Goal: Task Accomplishment & Management: Manage account settings

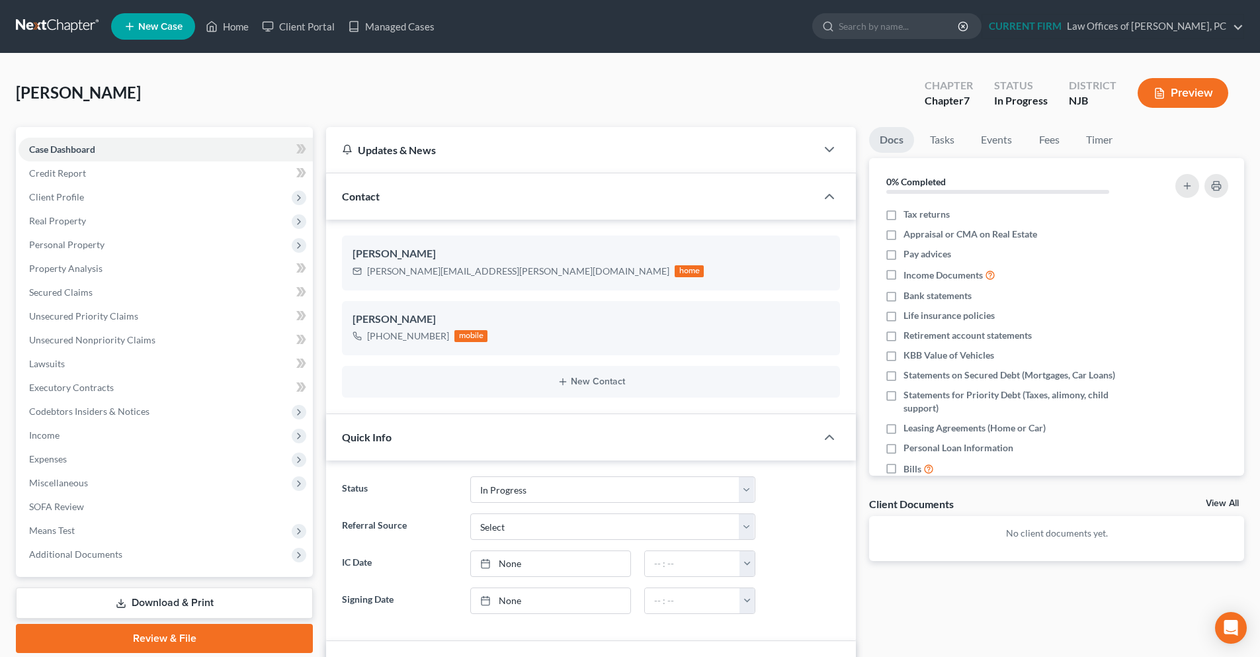
select select "9"
click at [245, 26] on link "Home" at bounding box center [227, 27] width 56 height 24
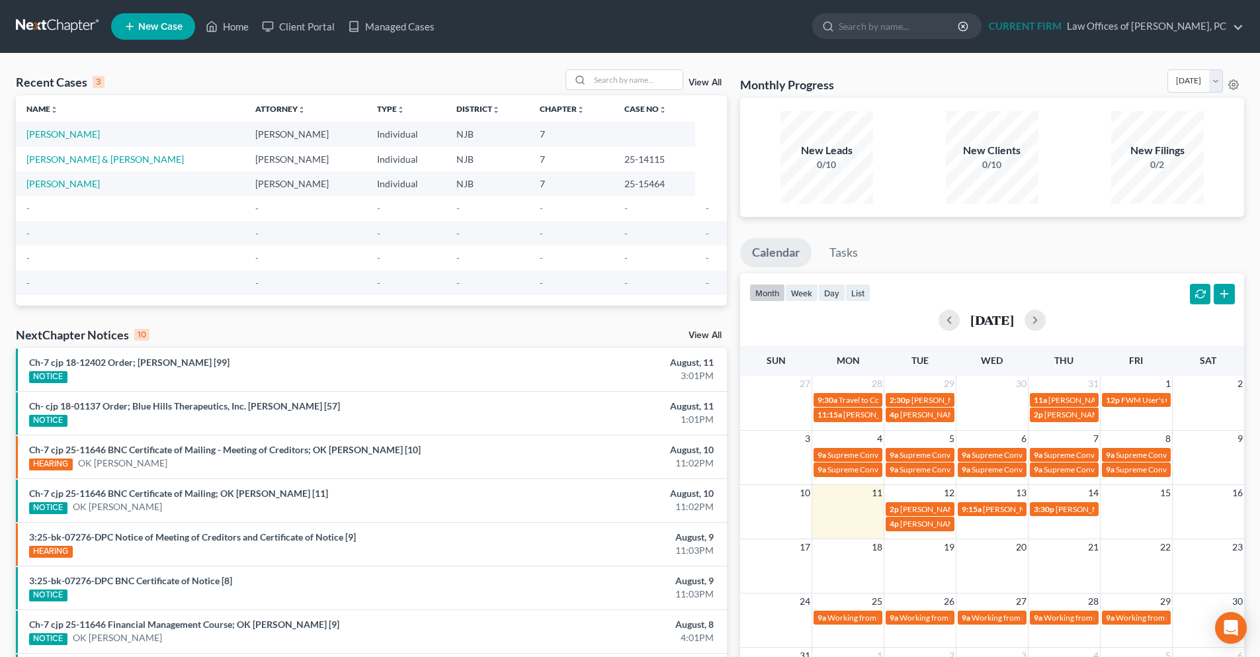
click at [50, 29] on link at bounding box center [58, 27] width 85 height 24
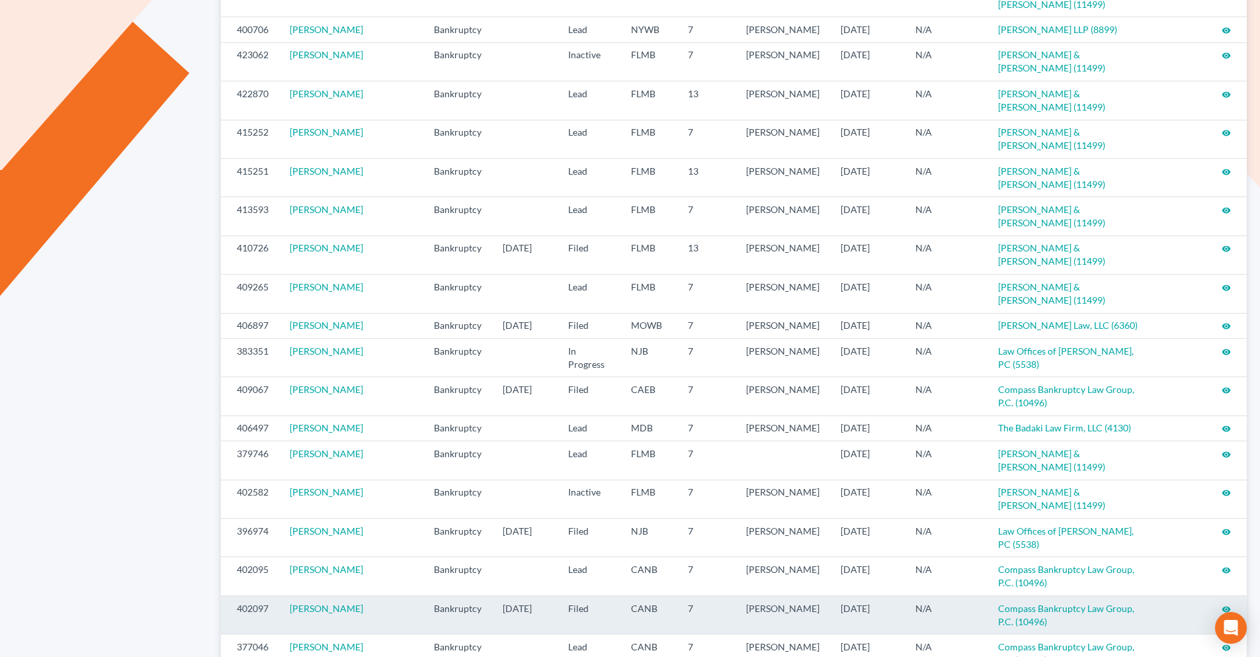
scroll to position [560, 0]
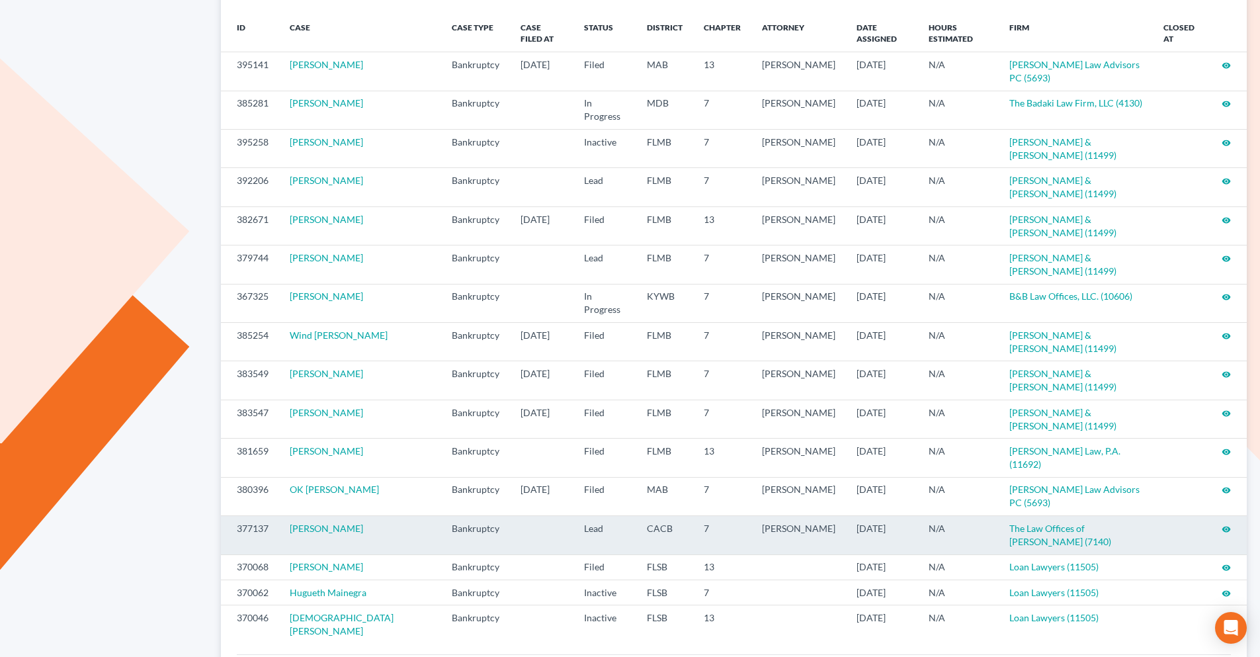
scroll to position [231, 0]
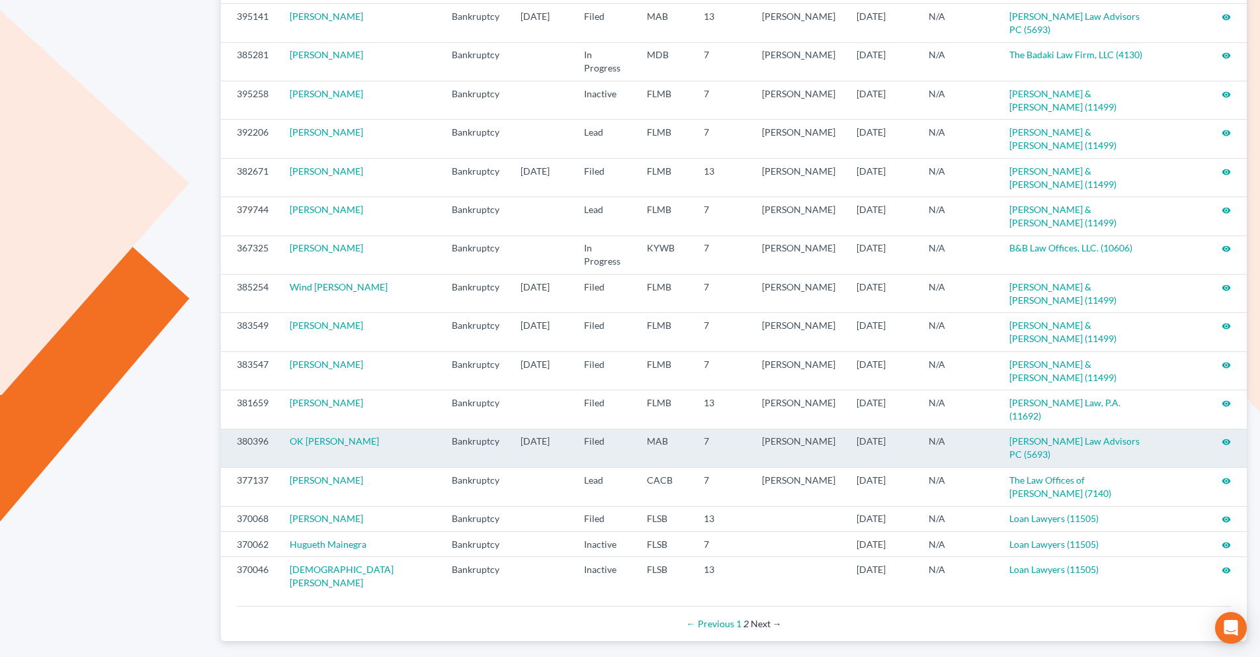
click at [1225, 437] on icon "visibility" at bounding box center [1225, 441] width 9 height 9
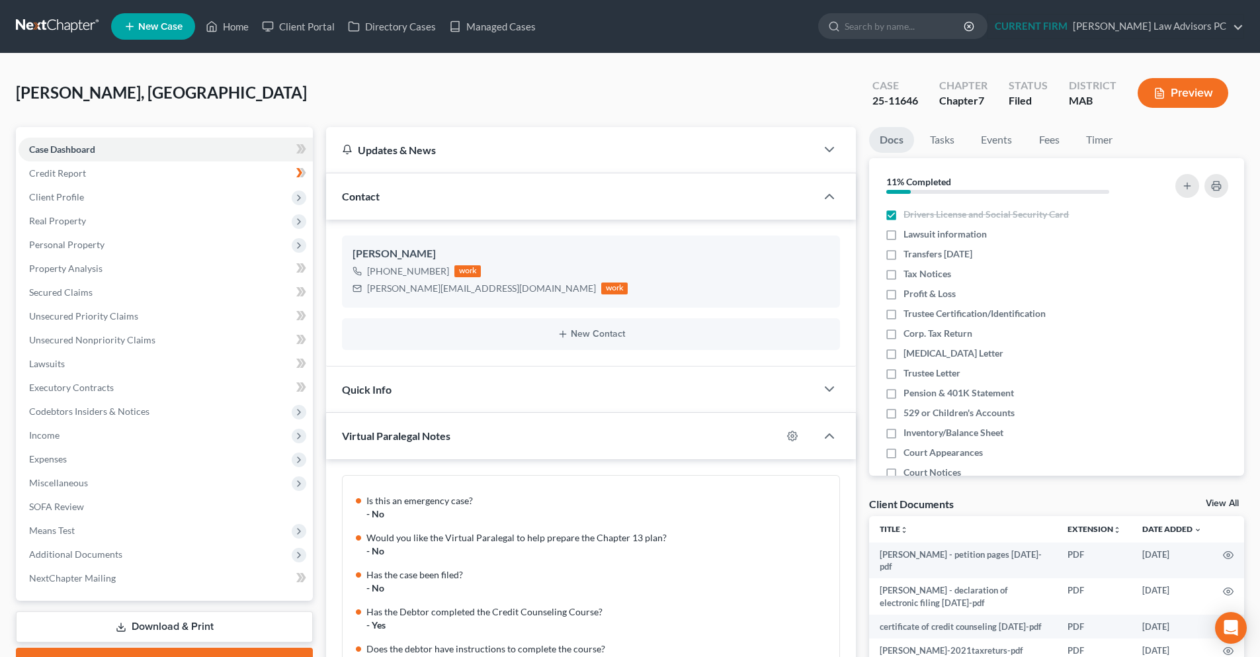
click at [61, 22] on link at bounding box center [58, 27] width 85 height 24
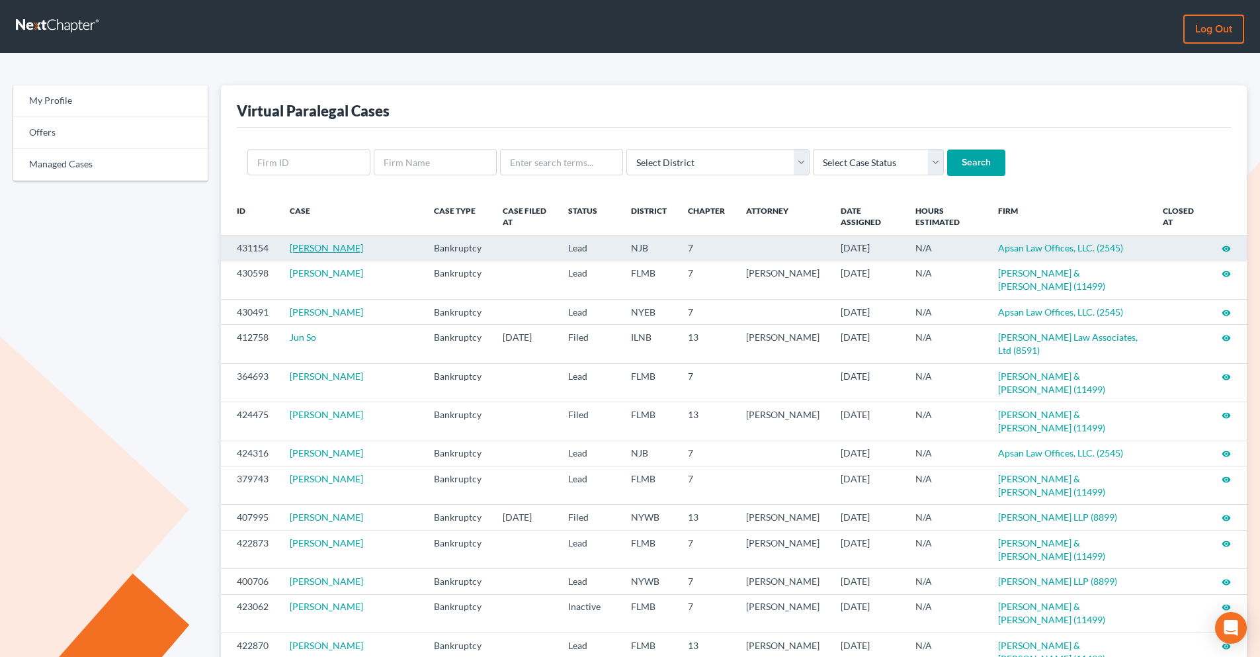
click at [323, 249] on link "Itamar Andrade" at bounding box center [326, 247] width 73 height 11
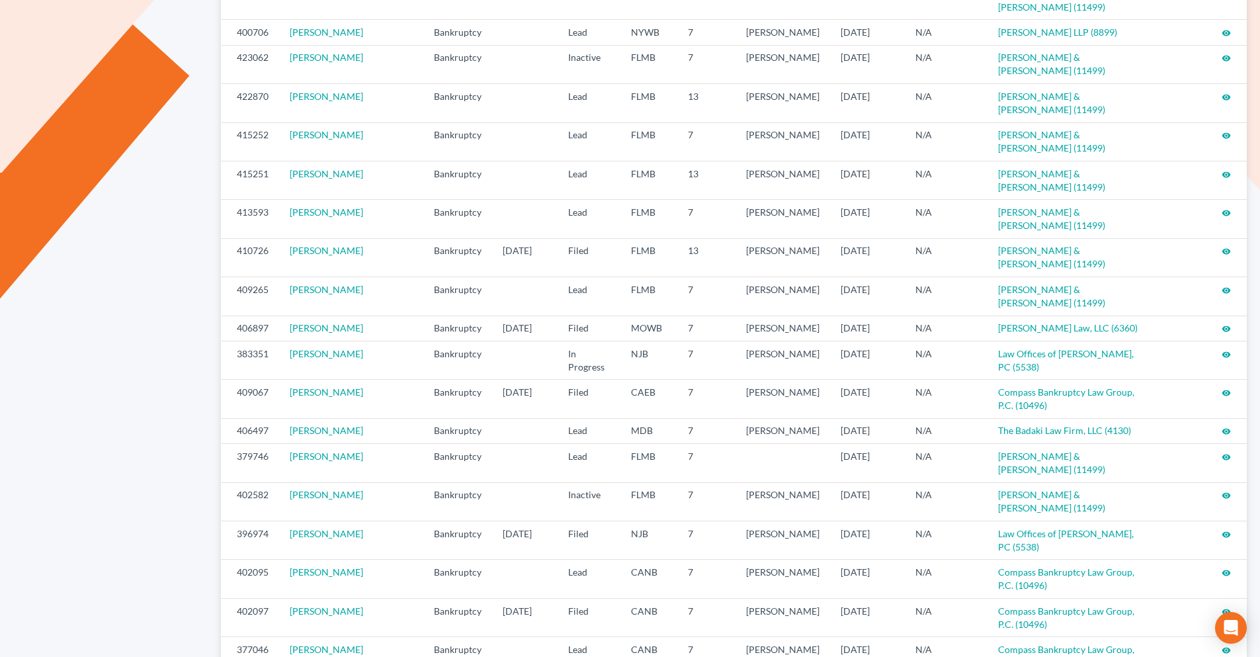
scroll to position [560, 0]
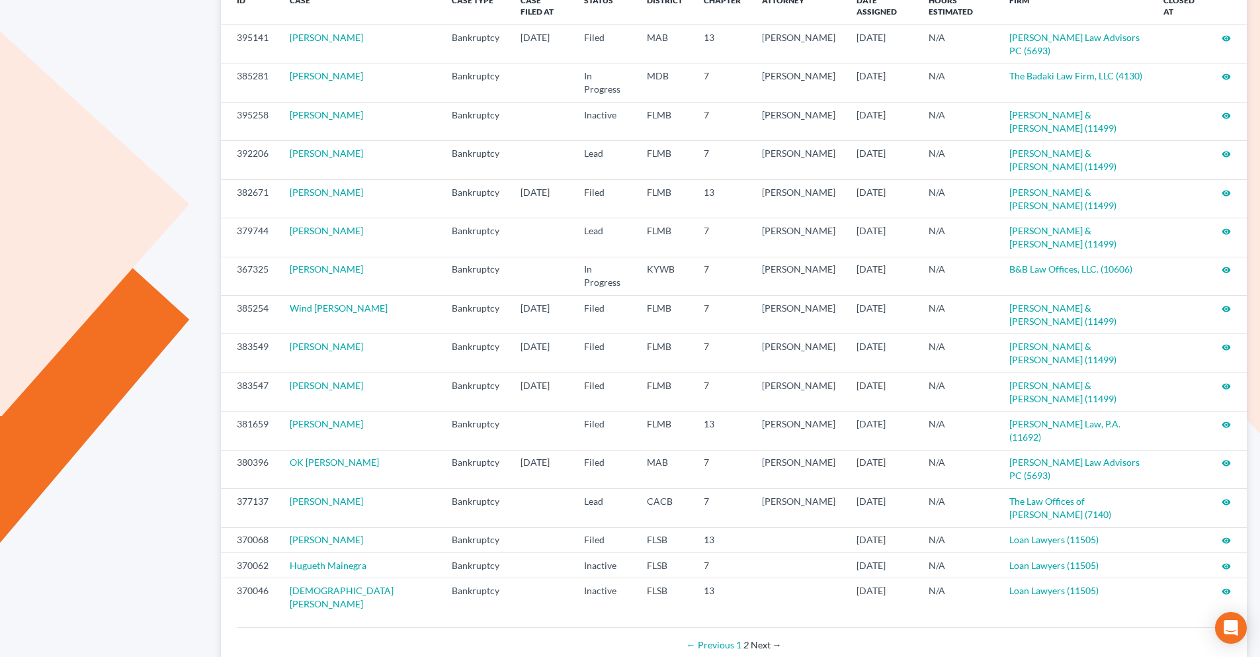
scroll to position [231, 0]
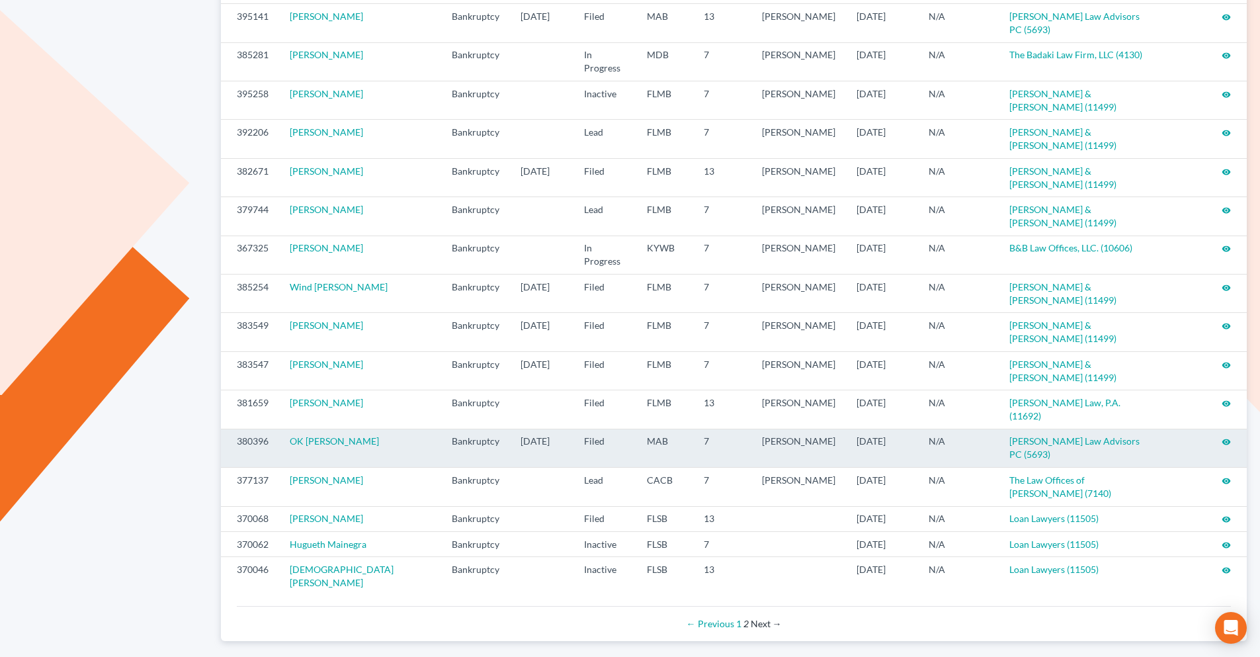
click at [940, 428] on td "N/A" at bounding box center [958, 447] width 81 height 38
click at [1227, 437] on icon "visibility" at bounding box center [1225, 441] width 9 height 9
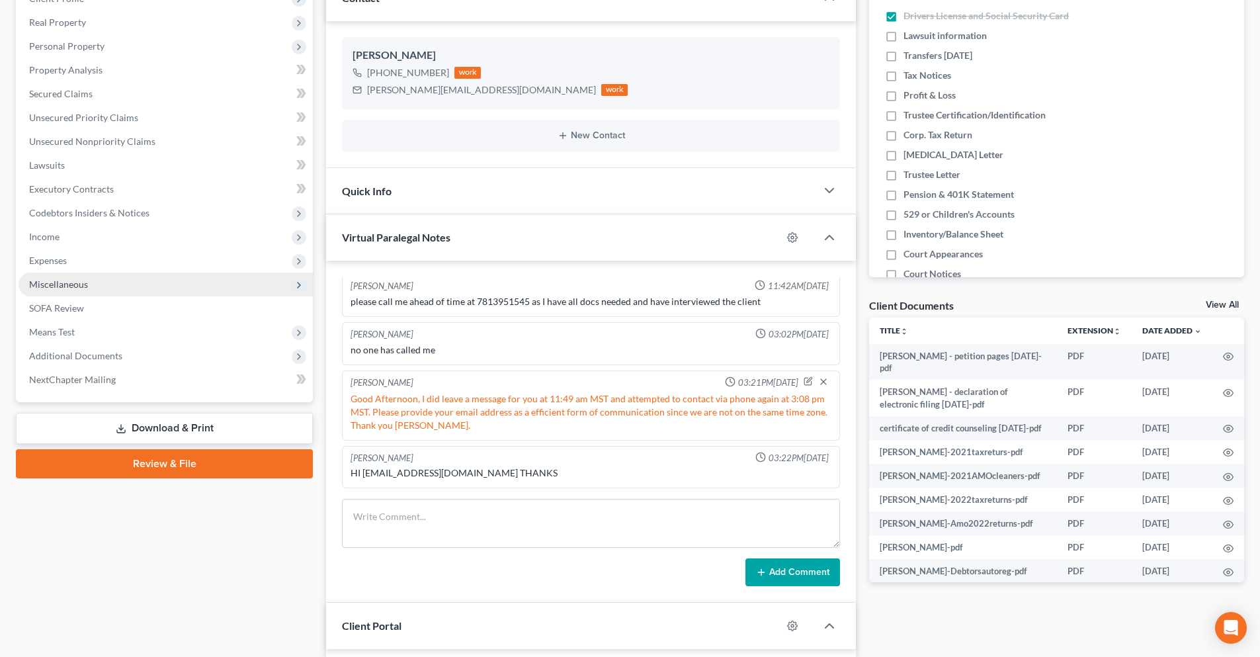
scroll to position [66, 0]
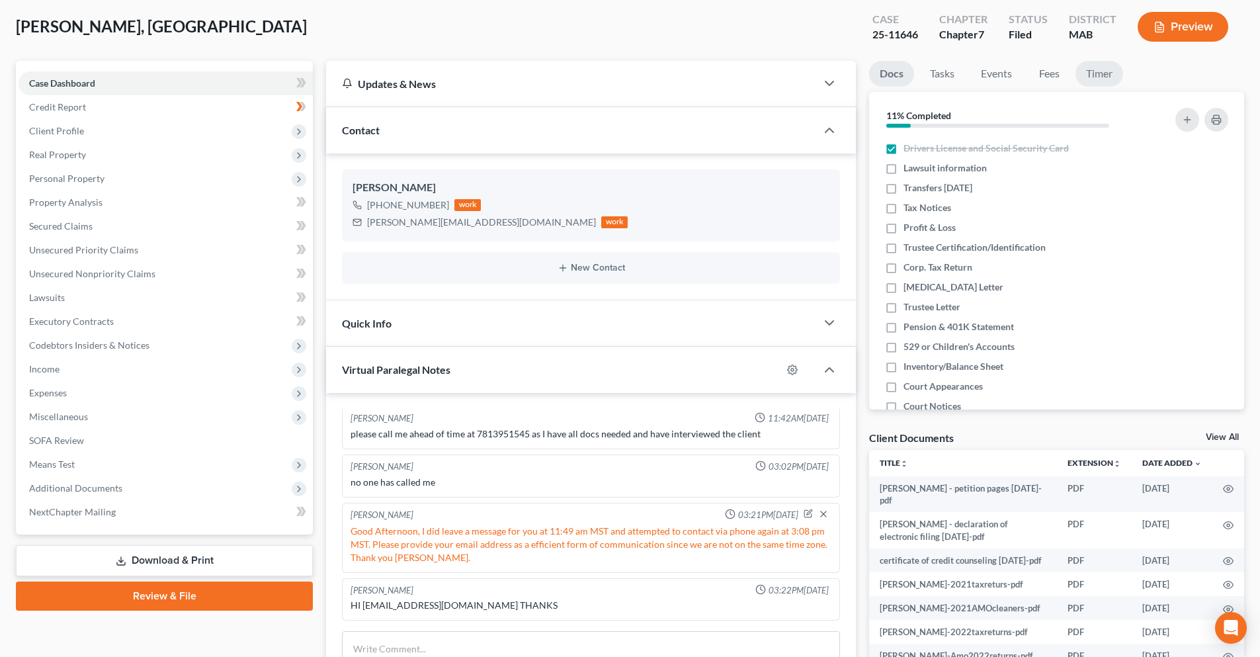
click at [1102, 77] on link "Timer" at bounding box center [1099, 74] width 48 height 26
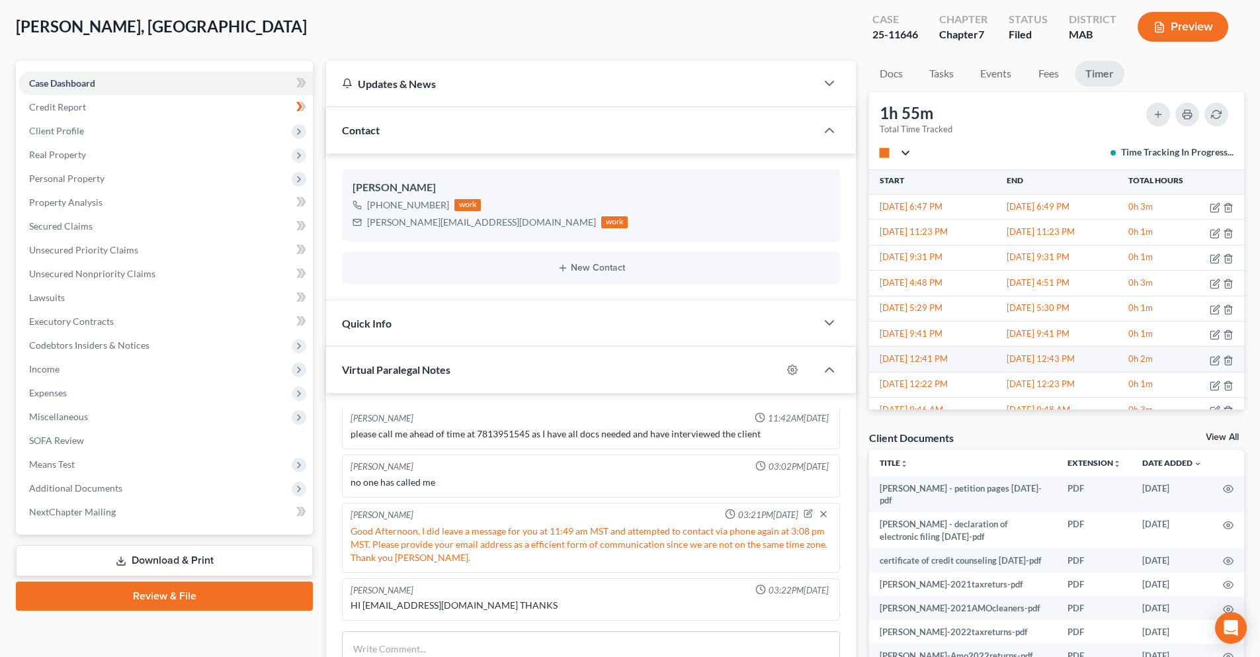
scroll to position [0, 0]
click at [901, 155] on button "stop" at bounding box center [894, 152] width 30 height 9
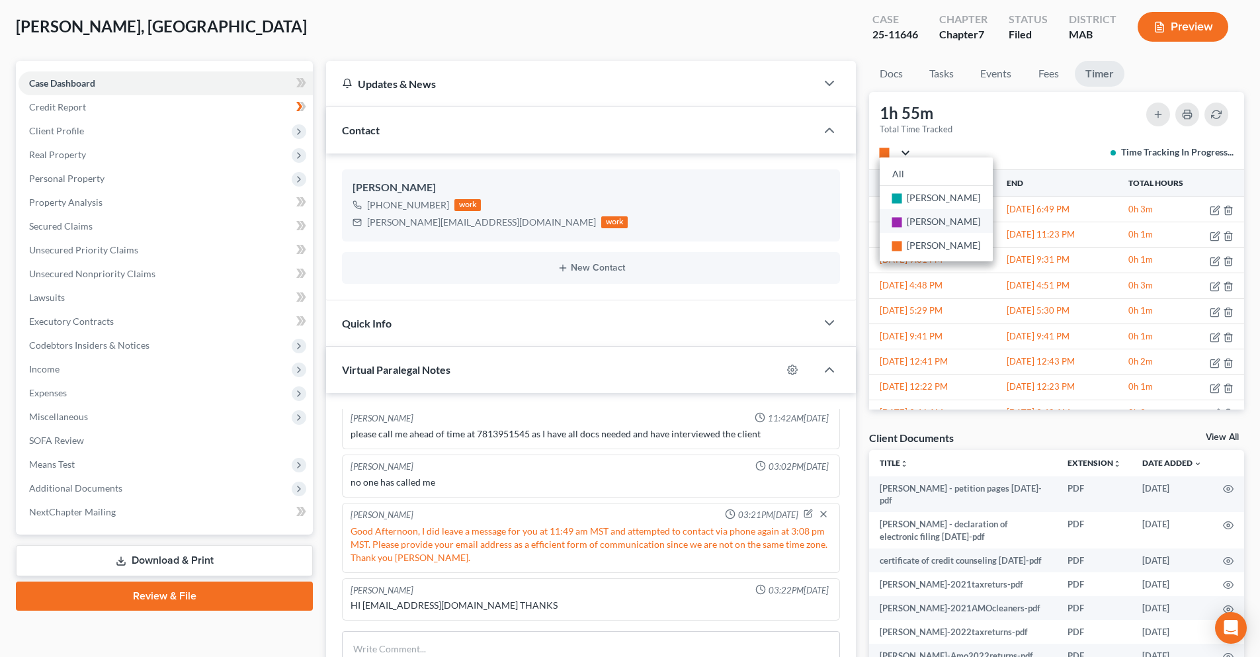
scroll to position [66, 0]
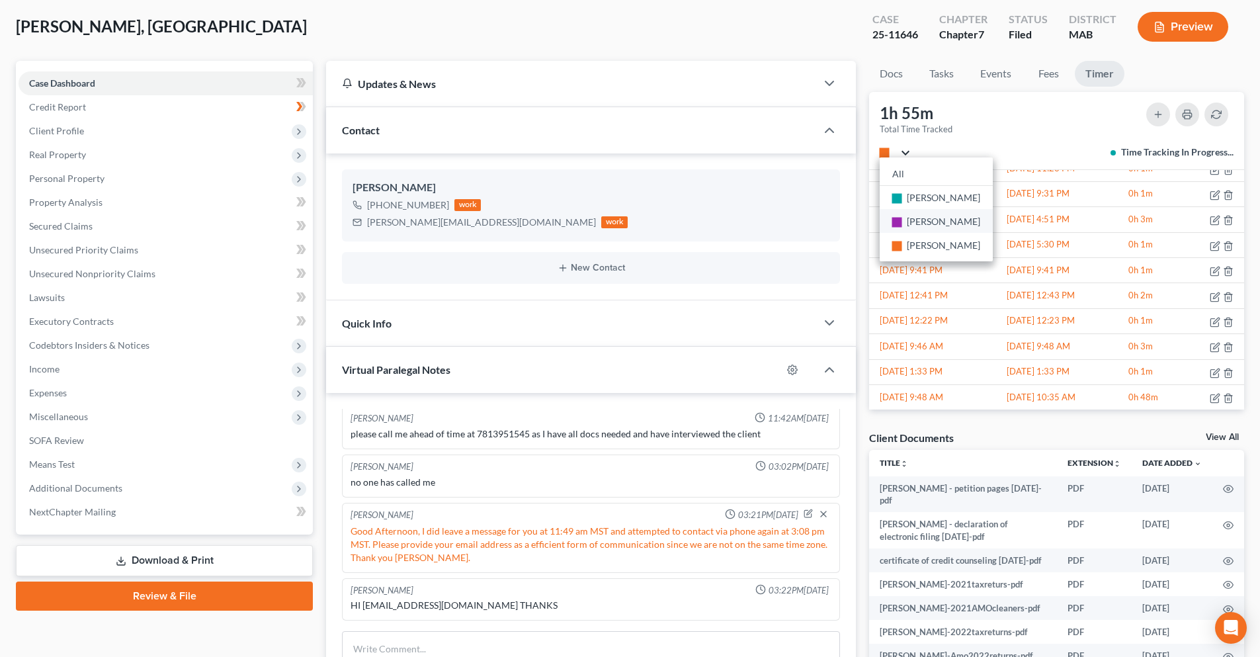
click at [927, 221] on span "Paula Nocera" at bounding box center [943, 221] width 73 height 11
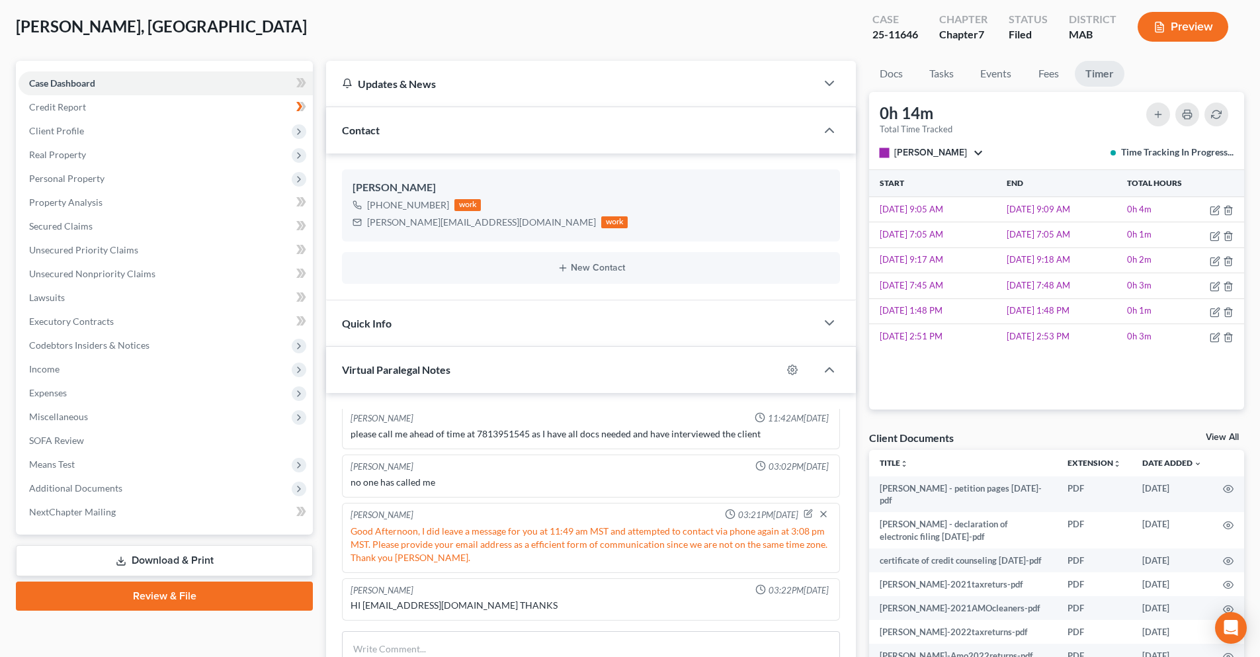
click at [956, 151] on button "stop Paula Nocera" at bounding box center [930, 152] width 103 height 9
click at [936, 201] on span "Laurel Bretta" at bounding box center [943, 197] width 73 height 11
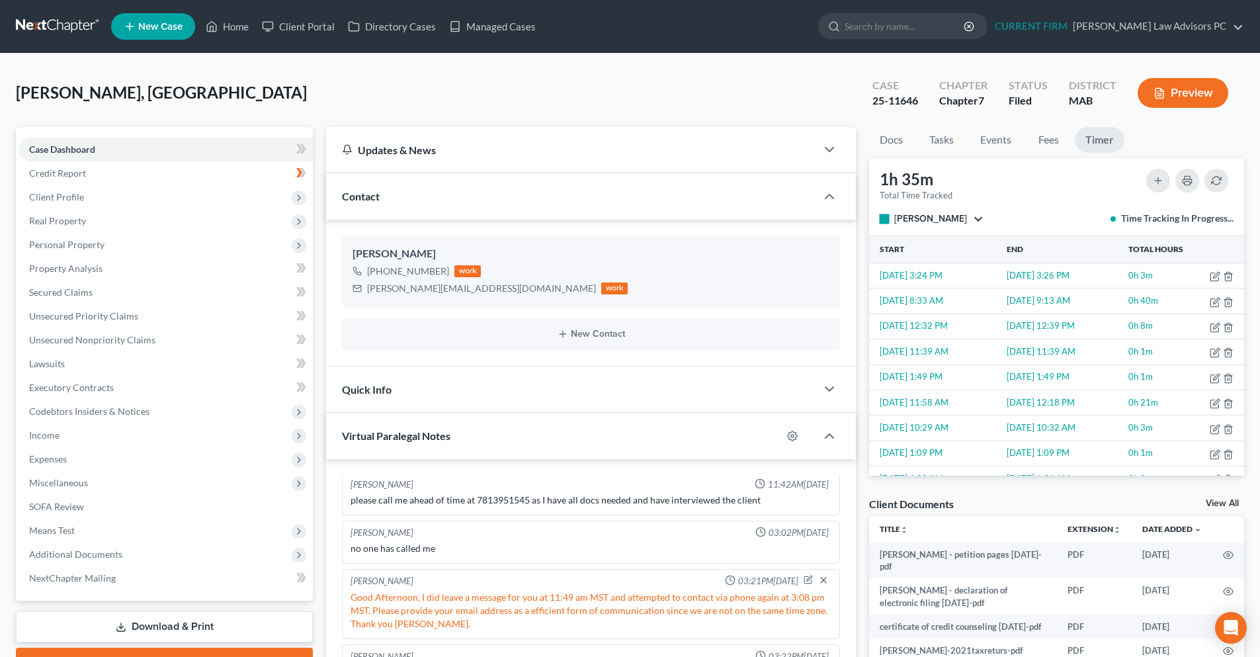
click at [63, 20] on link at bounding box center [58, 27] width 85 height 24
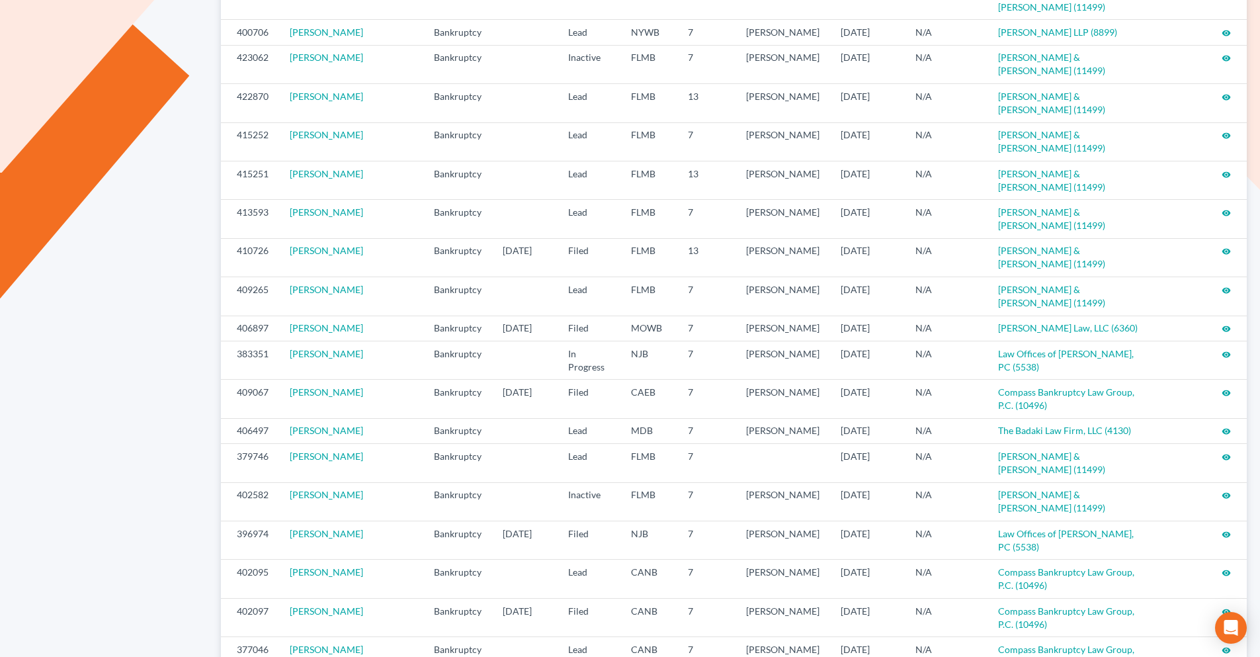
scroll to position [560, 0]
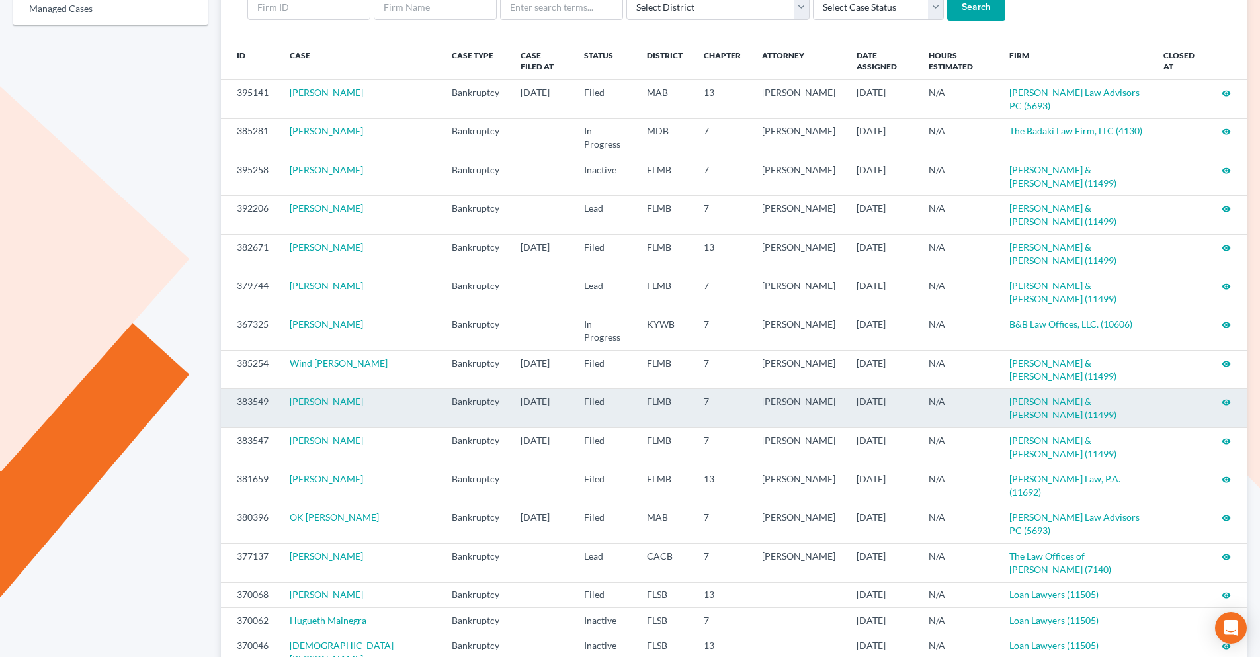
scroll to position [132, 0]
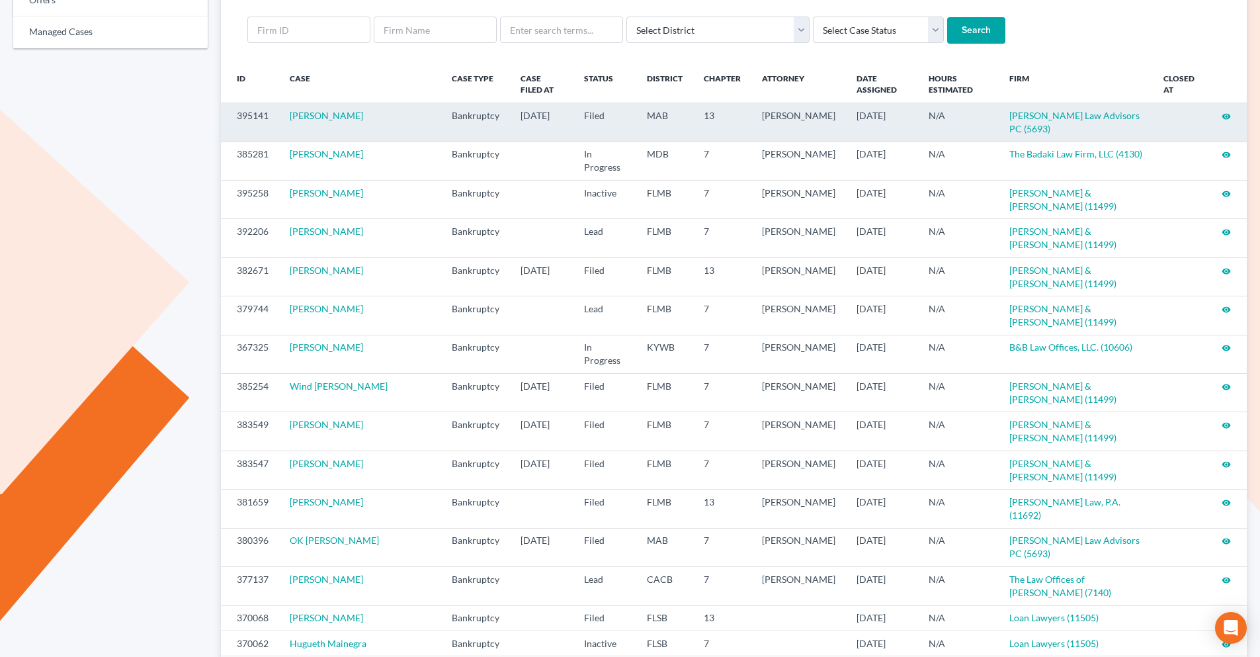
click at [1228, 117] on icon "visibility" at bounding box center [1225, 116] width 9 height 9
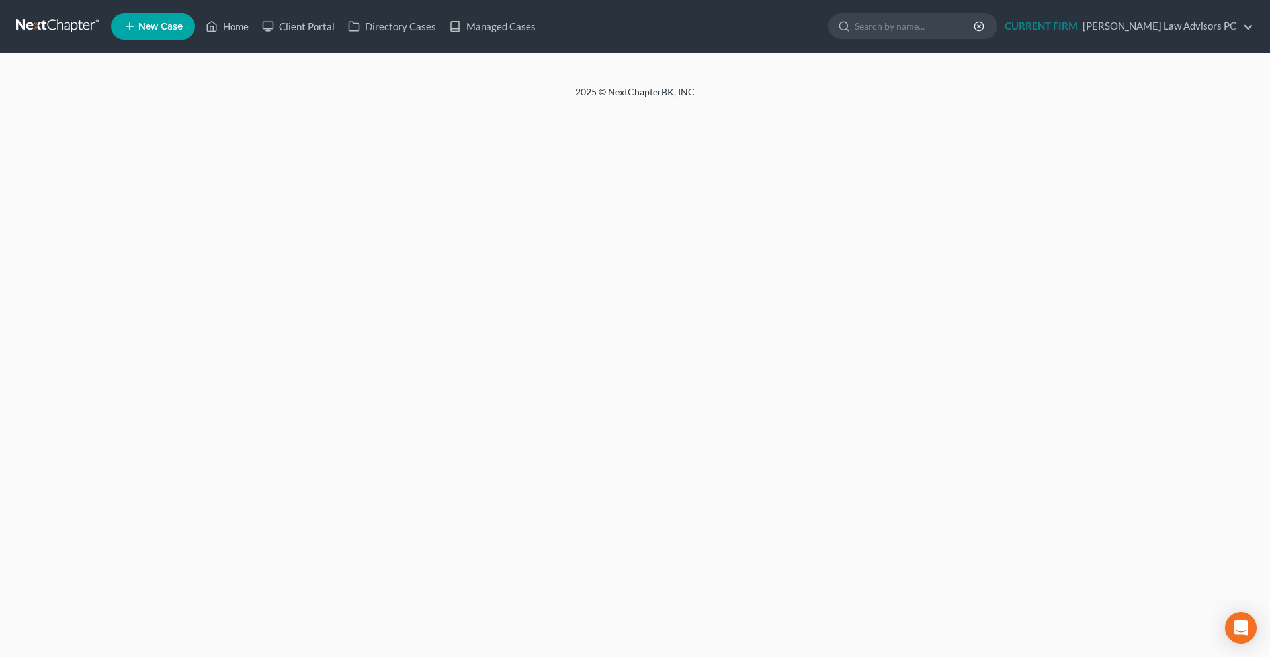
select select "5"
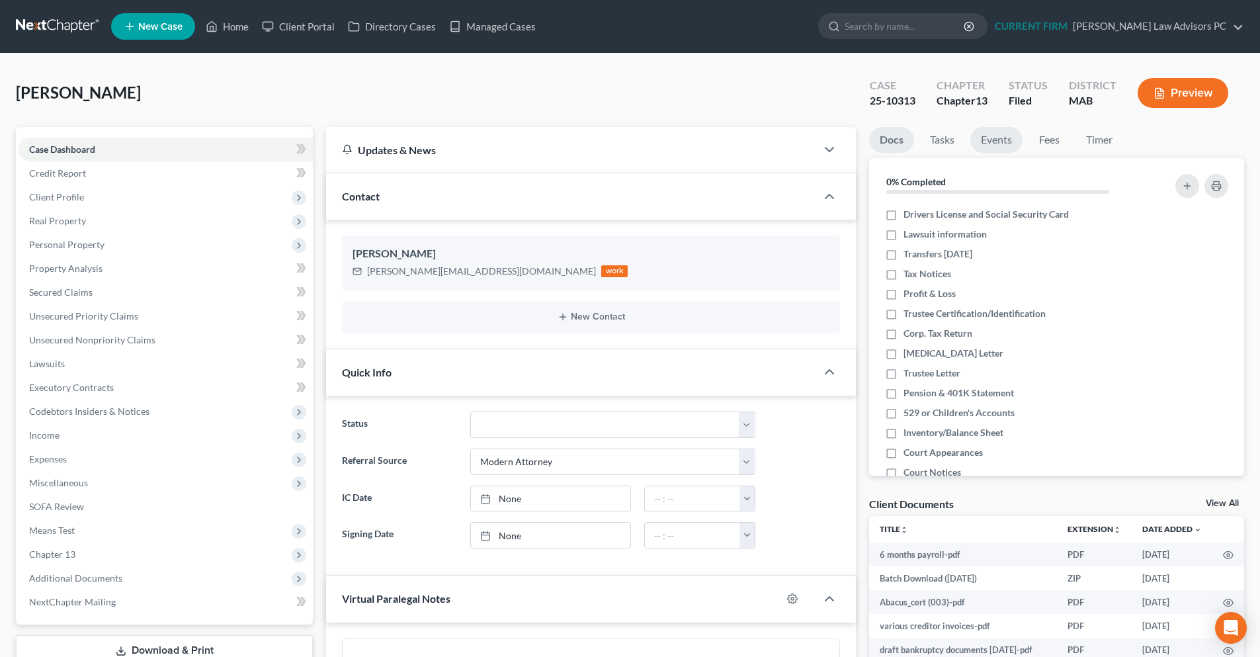
scroll to position [174, 0]
click at [1105, 143] on link "Timer" at bounding box center [1099, 140] width 48 height 26
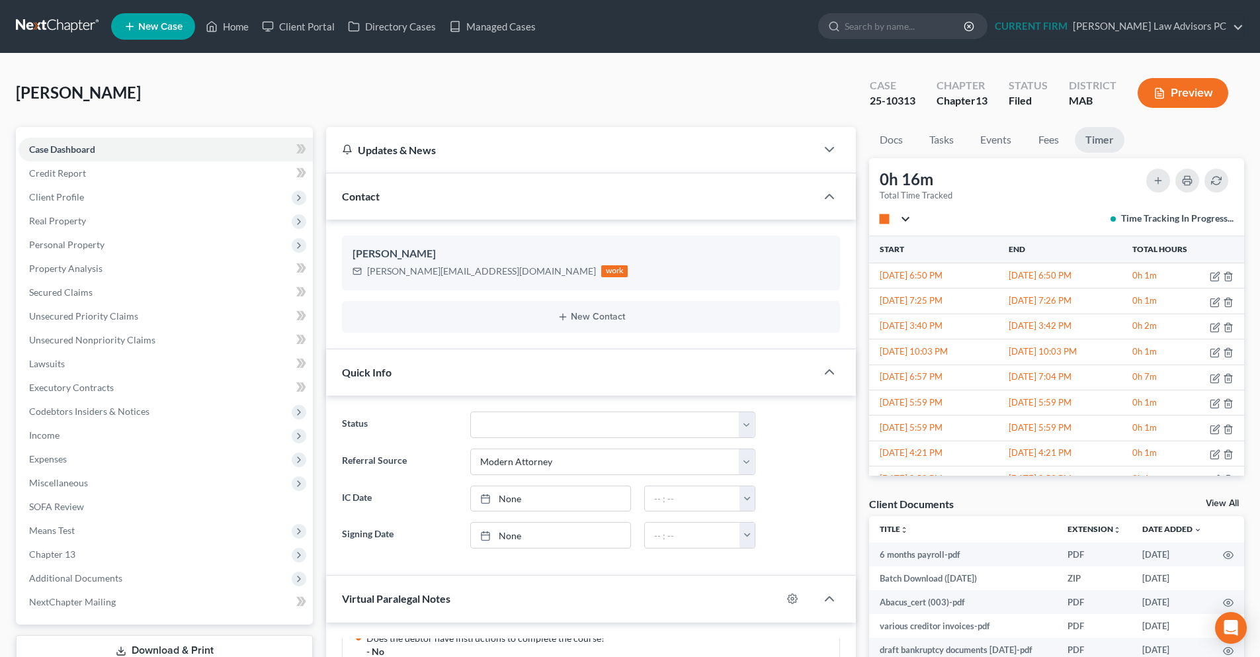
click at [907, 221] on button "stop" at bounding box center [894, 218] width 30 height 9
click at [924, 292] on span "Paula Nocera" at bounding box center [943, 287] width 73 height 11
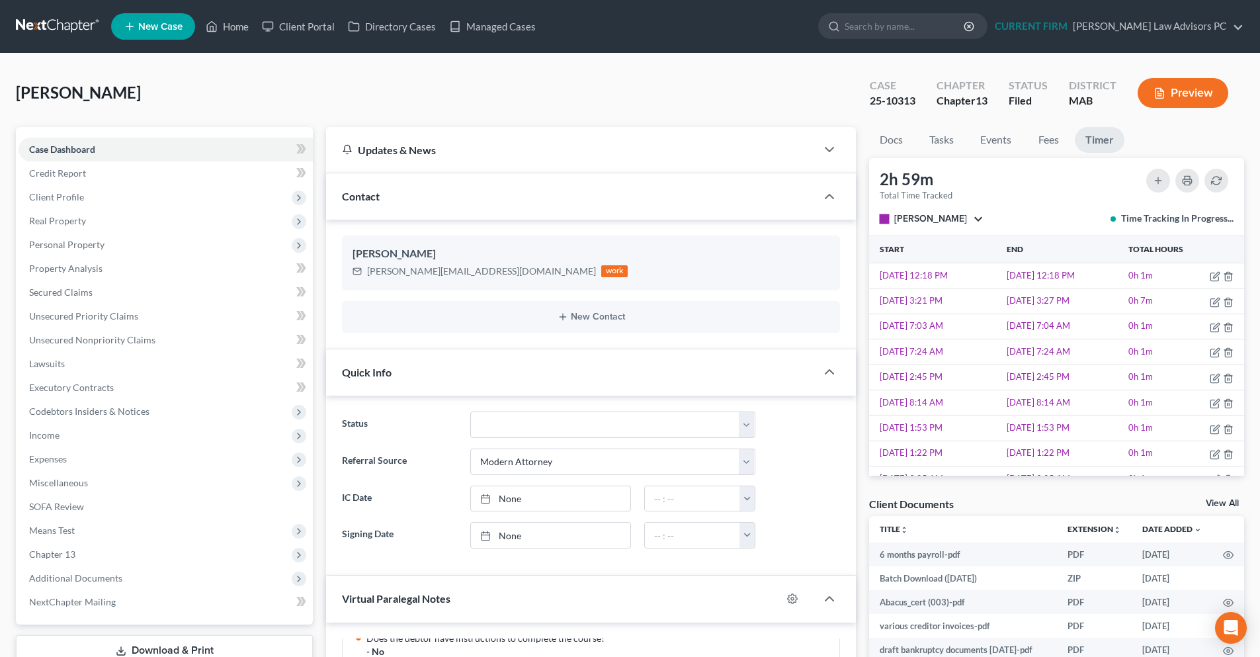
click at [960, 216] on button "stop Paula Nocera" at bounding box center [930, 218] width 103 height 9
click at [922, 243] on link "All" at bounding box center [935, 240] width 113 height 22
click at [915, 218] on button "Filter" at bounding box center [897, 218] width 36 height 9
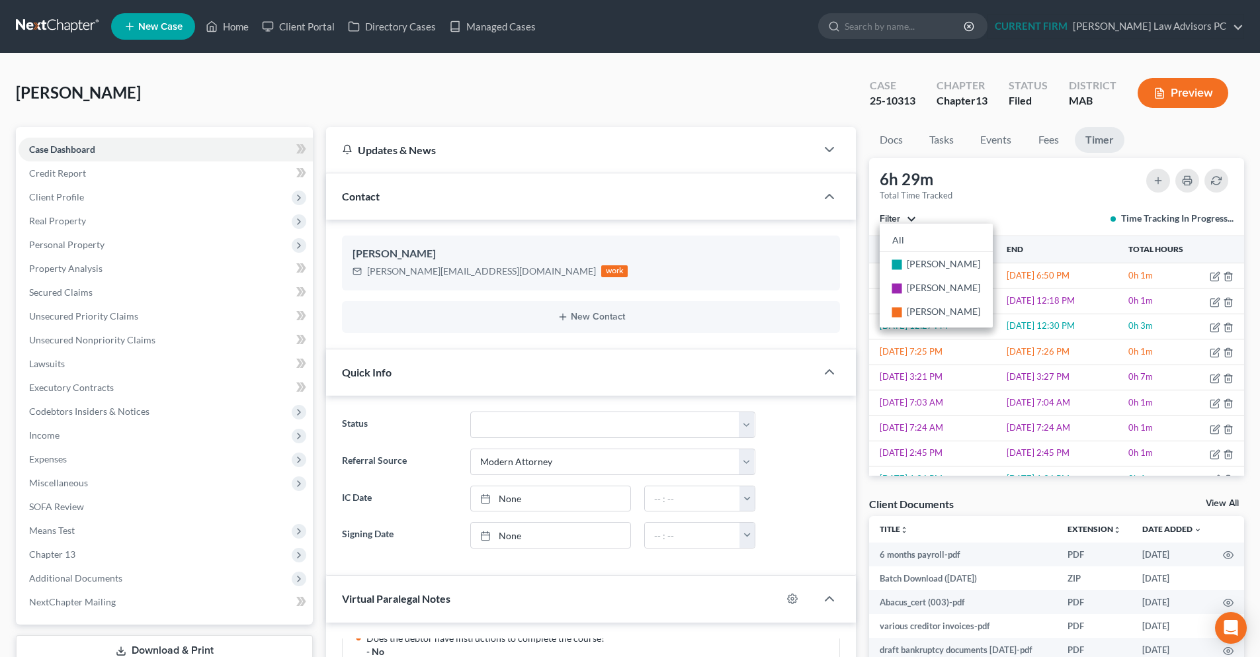
click at [63, 28] on link at bounding box center [58, 27] width 85 height 24
